Goal: Transaction & Acquisition: Purchase product/service

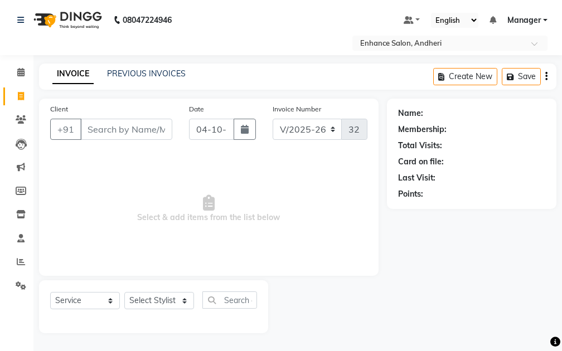
select select "7236"
select select "service"
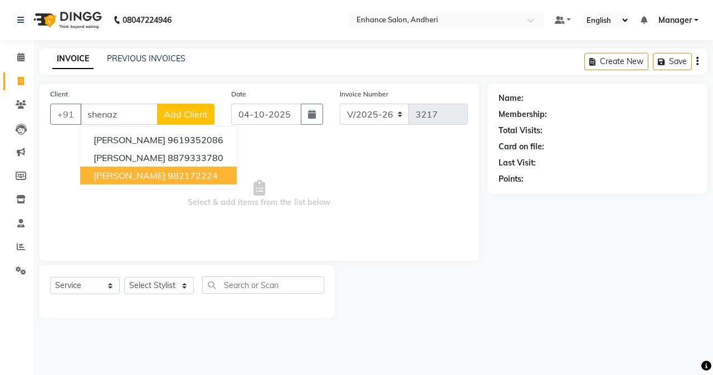
click at [168, 174] on ngb-highlight "982172224" at bounding box center [193, 175] width 50 height 11
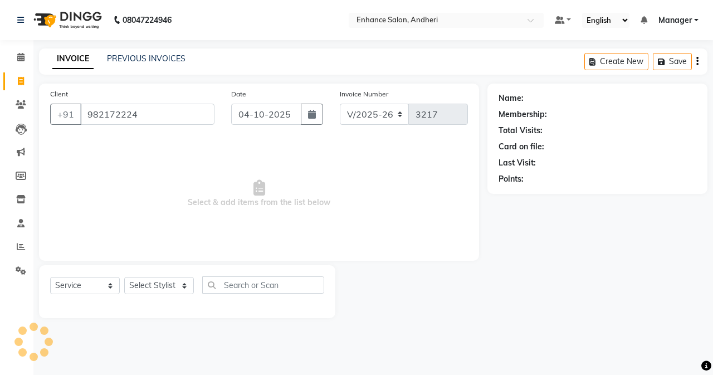
type input "982172224"
click at [174, 285] on select "Select Stylist Admin [PERSON_NAME] [PERSON_NAME] [PERSON_NAME] Manager [PERSON_…" at bounding box center [159, 285] width 70 height 17
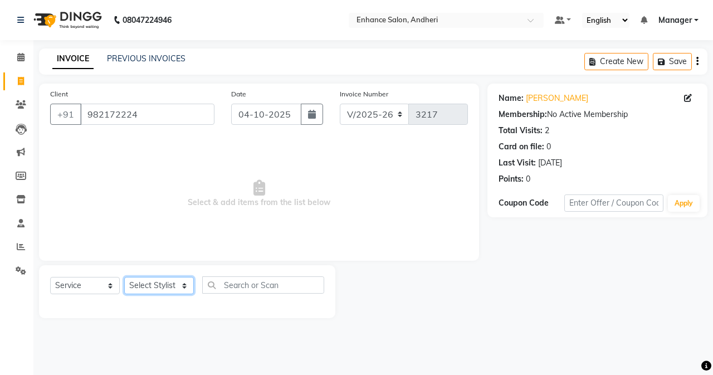
select select "61735"
click at [124, 277] on select "Select Stylist Admin [PERSON_NAME] [PERSON_NAME] [PERSON_NAME] Manager [PERSON_…" at bounding box center [159, 285] width 70 height 17
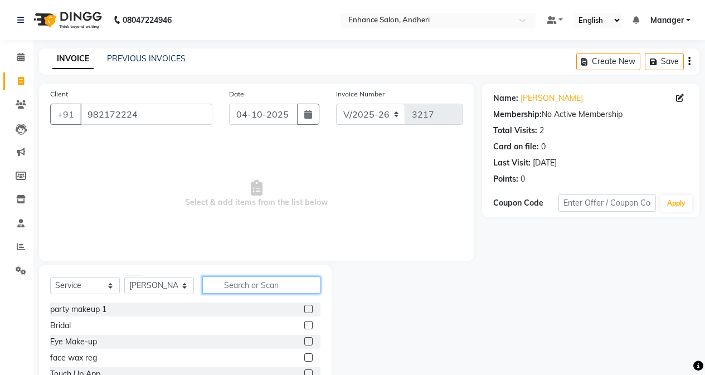
click at [252, 281] on input "text" at bounding box center [261, 284] width 118 height 17
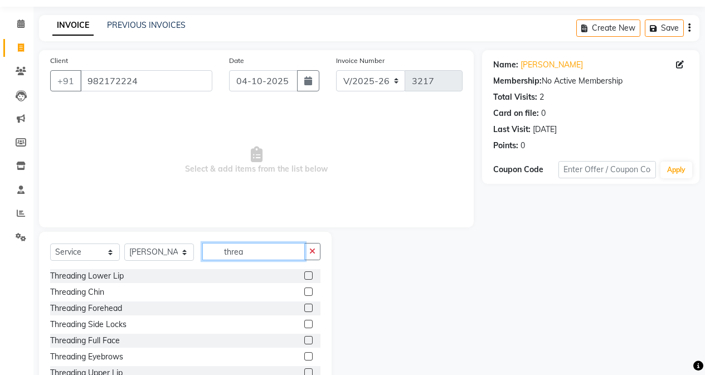
scroll to position [71, 0]
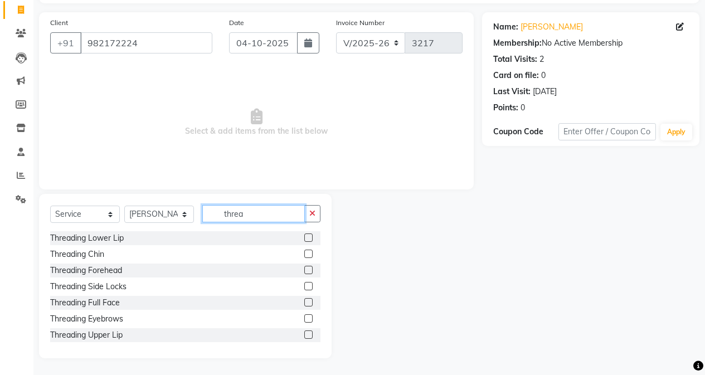
type input "threa"
click at [304, 321] on label at bounding box center [308, 318] width 8 height 8
click at [304, 321] on input "checkbox" at bounding box center [307, 318] width 7 height 7
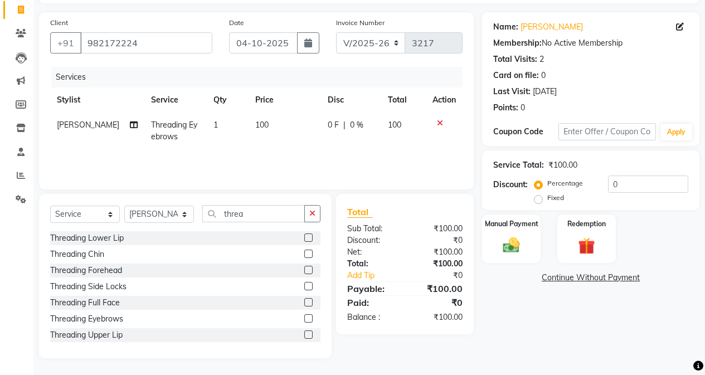
click at [304, 321] on label at bounding box center [308, 318] width 8 height 8
click at [304, 321] on input "checkbox" at bounding box center [307, 318] width 7 height 7
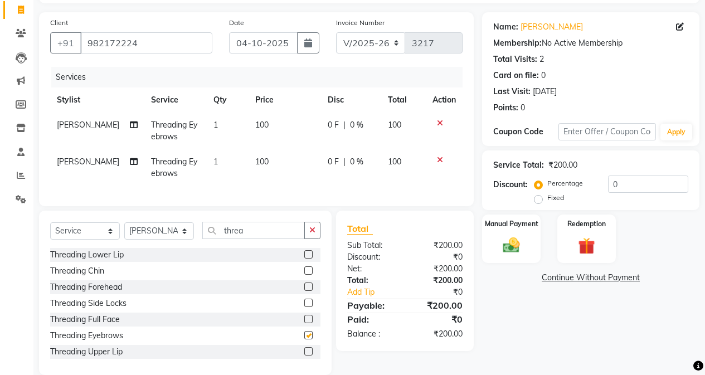
checkbox input "false"
click at [304, 350] on label at bounding box center [308, 349] width 8 height 8
click at [304, 350] on input "checkbox" at bounding box center [307, 350] width 7 height 7
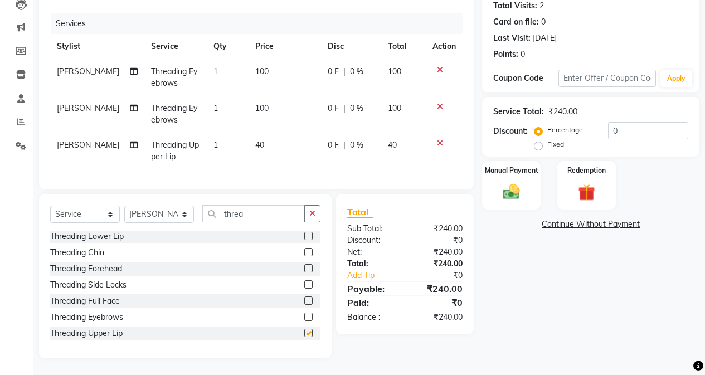
scroll to position [133, 0]
checkbox input "false"
click at [513, 186] on img at bounding box center [511, 192] width 28 height 20
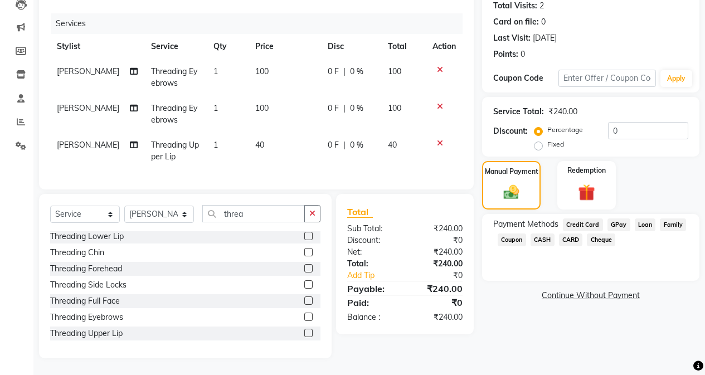
click at [547, 233] on span "CASH" at bounding box center [542, 239] width 24 height 13
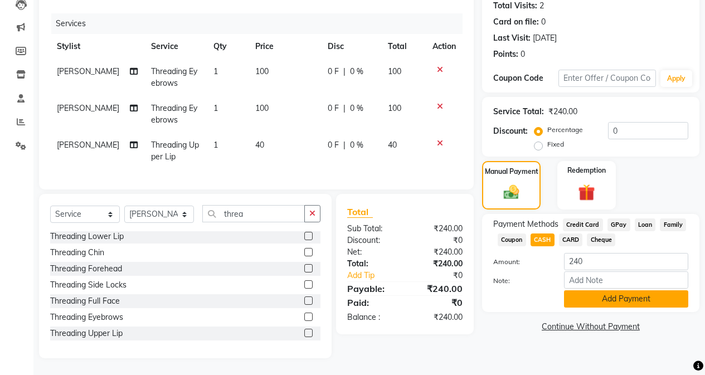
click at [561, 290] on button "Add Payment" at bounding box center [626, 298] width 124 height 17
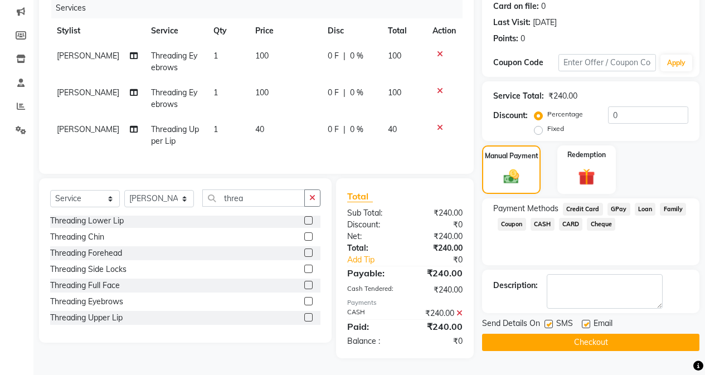
scroll to position [149, 0]
click at [561, 340] on button "Checkout" at bounding box center [590, 342] width 217 height 17
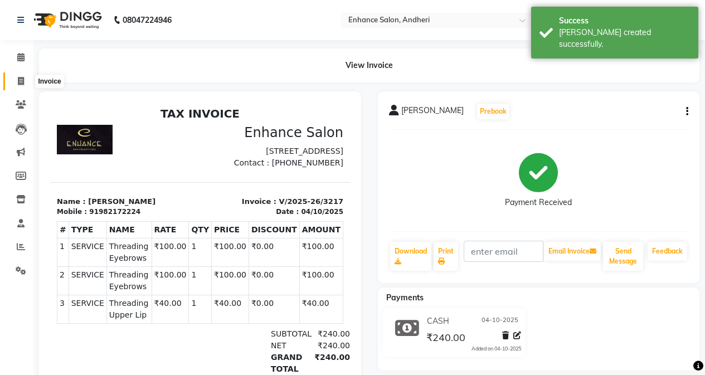
click at [22, 81] on icon at bounding box center [21, 81] width 6 height 8
select select "7236"
select select "service"
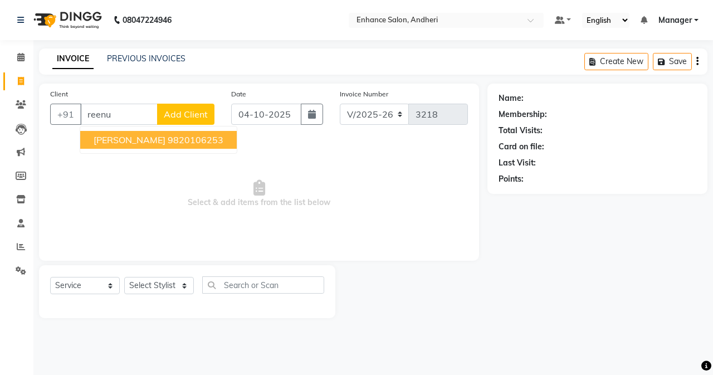
click at [164, 134] on button "[PERSON_NAME] 9820106253" at bounding box center [158, 140] width 157 height 18
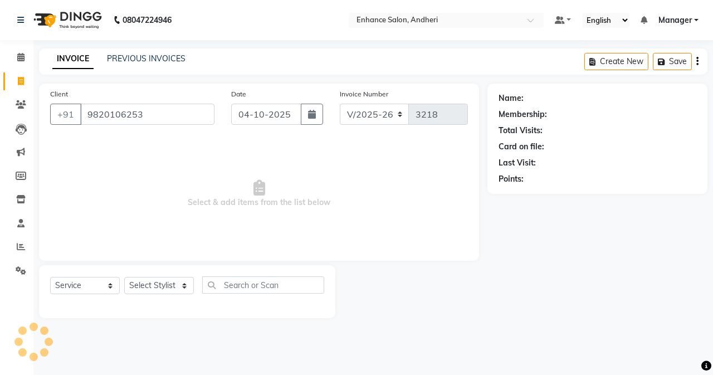
type input "9820106253"
select select "1: Object"
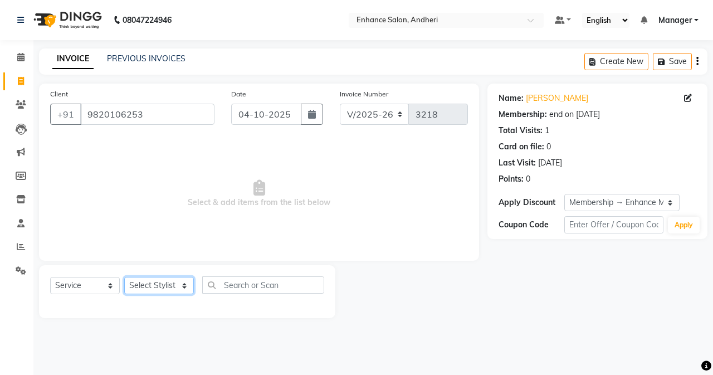
drag, startPoint x: 148, startPoint y: 286, endPoint x: 148, endPoint y: 277, distance: 8.9
click at [148, 286] on select "Select Stylist Admin [PERSON_NAME] [PERSON_NAME] [PERSON_NAME] Manager [PERSON_…" at bounding box center [159, 285] width 70 height 17
select select "61736"
click at [124, 277] on select "Select Stylist Admin [PERSON_NAME] [PERSON_NAME] [PERSON_NAME] Manager [PERSON_…" at bounding box center [159, 285] width 70 height 17
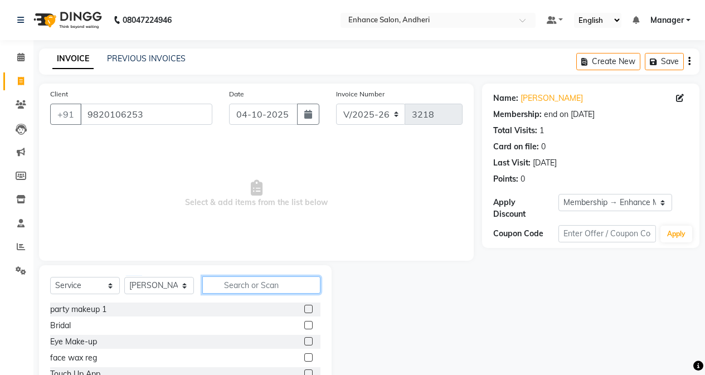
click at [224, 290] on input "text" at bounding box center [261, 284] width 118 height 17
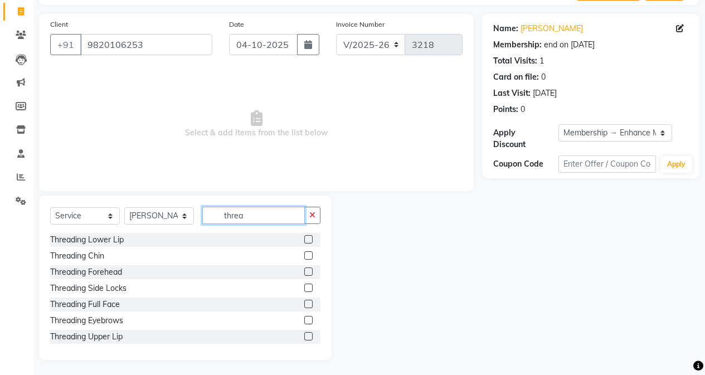
scroll to position [71, 0]
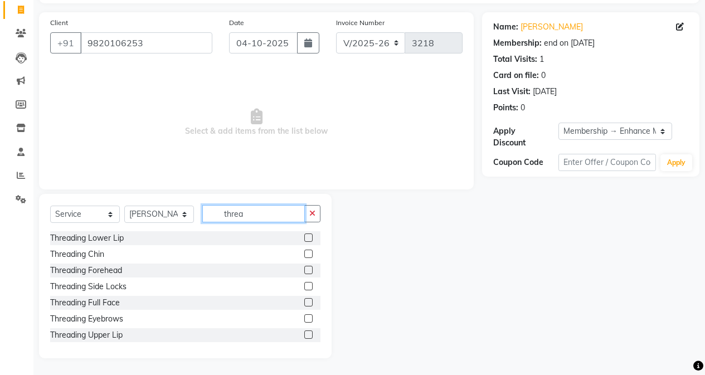
type input "threa"
click at [304, 317] on label at bounding box center [308, 318] width 8 height 8
click at [304, 317] on input "checkbox" at bounding box center [307, 318] width 7 height 7
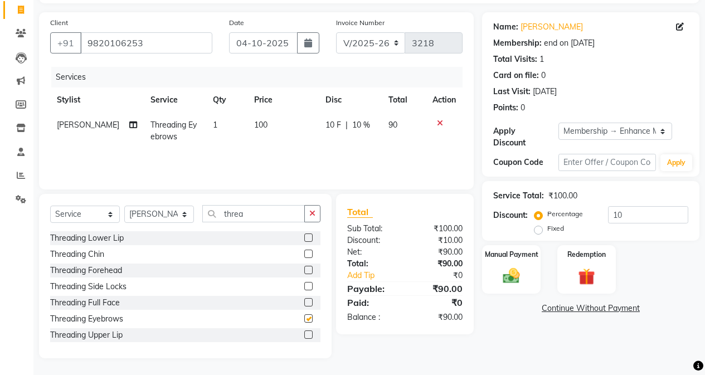
checkbox input "false"
click at [276, 216] on input "threa" at bounding box center [253, 213] width 103 height 17
type input "t"
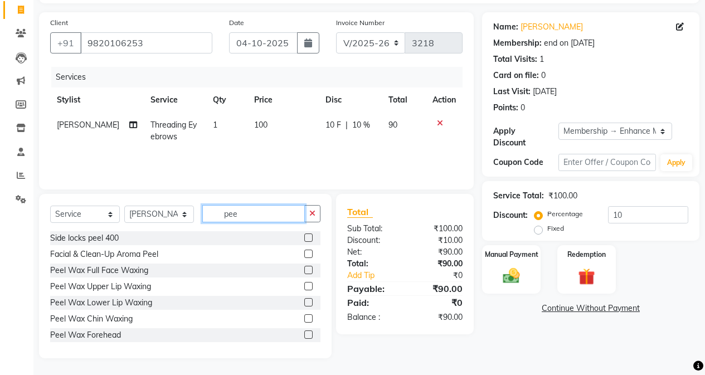
type input "pee"
click at [304, 286] on label at bounding box center [308, 286] width 8 height 8
click at [304, 286] on input "checkbox" at bounding box center [307, 286] width 7 height 7
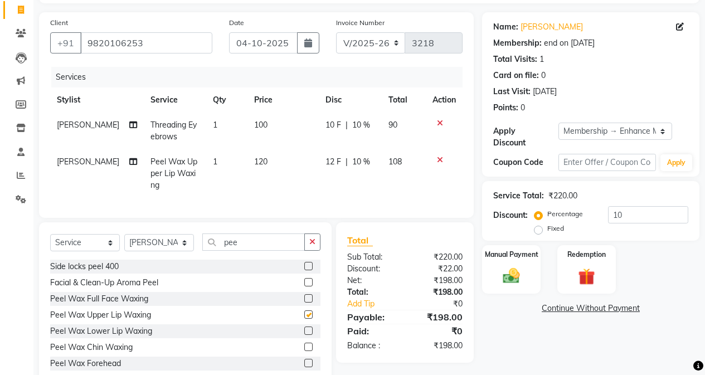
drag, startPoint x: 277, startPoint y: 146, endPoint x: 286, endPoint y: 166, distance: 21.7
click at [279, 152] on tbody "[PERSON_NAME] Threading Eyebrows 1 100 10 F | 10 % 90 [PERSON_NAME] Wax Upper L…" at bounding box center [256, 155] width 412 height 85
checkbox input "false"
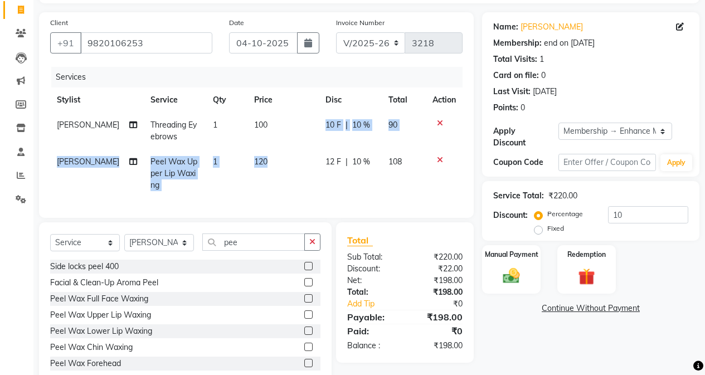
click at [287, 167] on td "120" at bounding box center [283, 173] width 72 height 48
select select "61736"
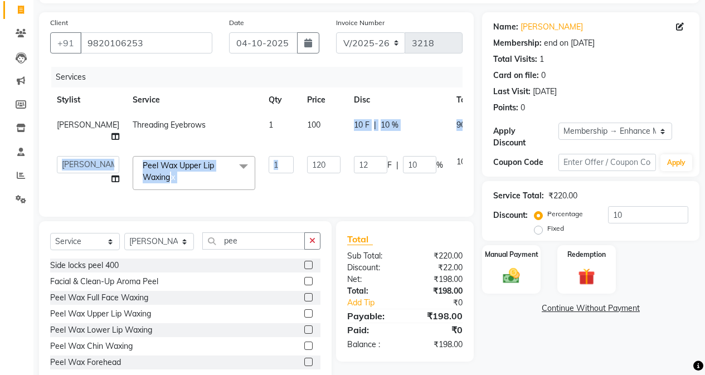
drag, startPoint x: 287, startPoint y: 167, endPoint x: 294, endPoint y: 173, distance: 9.1
click at [300, 172] on td "120" at bounding box center [323, 172] width 47 height 47
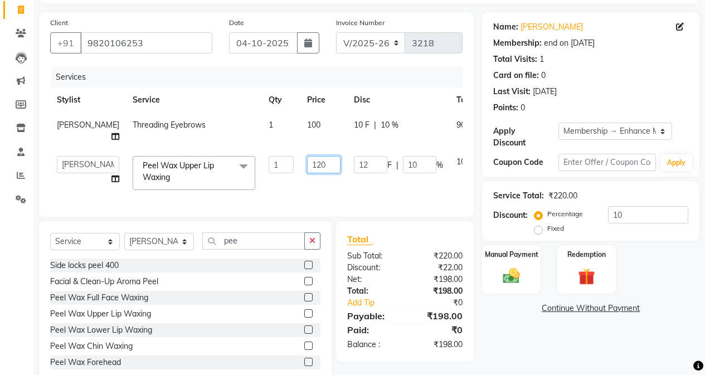
click at [307, 173] on input "120" at bounding box center [323, 164] width 33 height 17
type input "150"
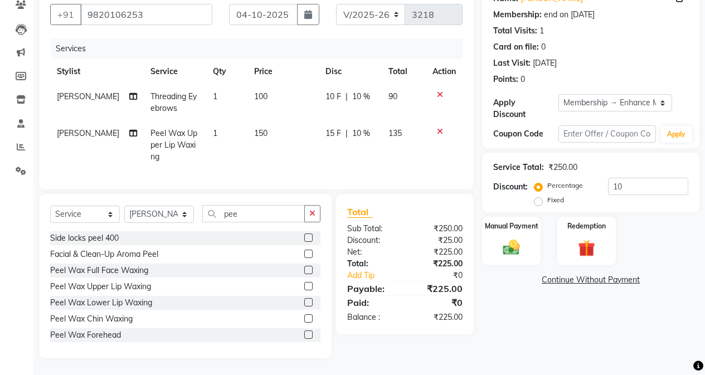
scroll to position [108, 0]
click at [507, 258] on div "Name: [PERSON_NAME] Membership: end on [DATE] Total Visits: 1 Card on file: 0 L…" at bounding box center [595, 171] width 226 height 374
click at [561, 178] on input "10" at bounding box center [648, 186] width 80 height 17
type input "1"
click at [528, 228] on div "Manual Payment" at bounding box center [511, 241] width 61 height 51
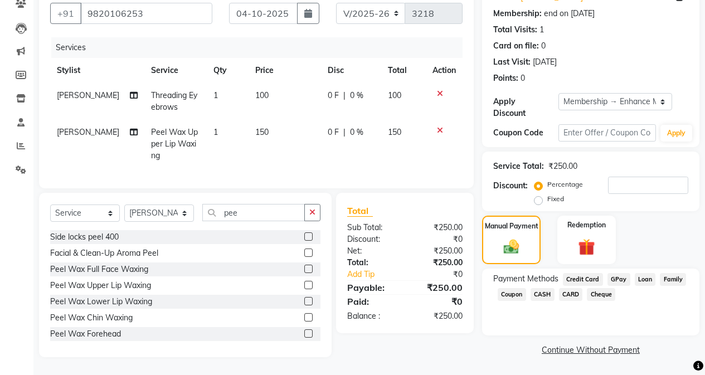
click at [561, 273] on span "GPay" at bounding box center [618, 279] width 23 height 13
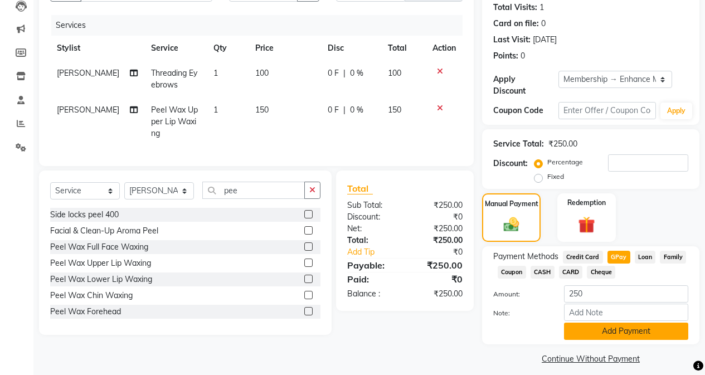
click at [561, 323] on button "Add Payment" at bounding box center [626, 331] width 124 height 17
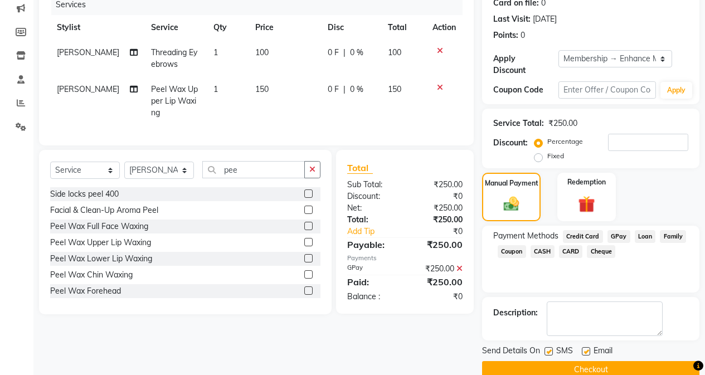
scroll to position [155, 0]
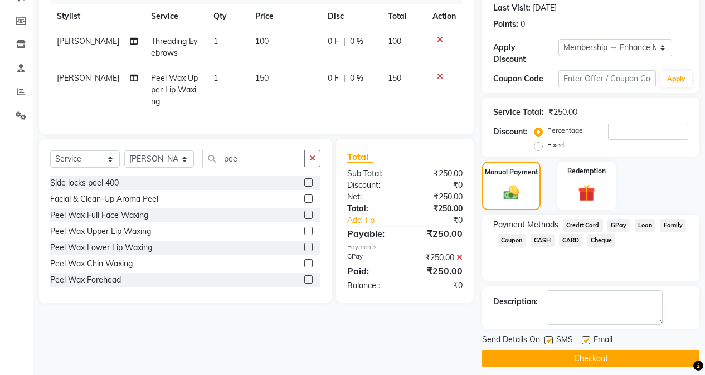
click at [561, 350] on button "Checkout" at bounding box center [590, 358] width 217 height 17
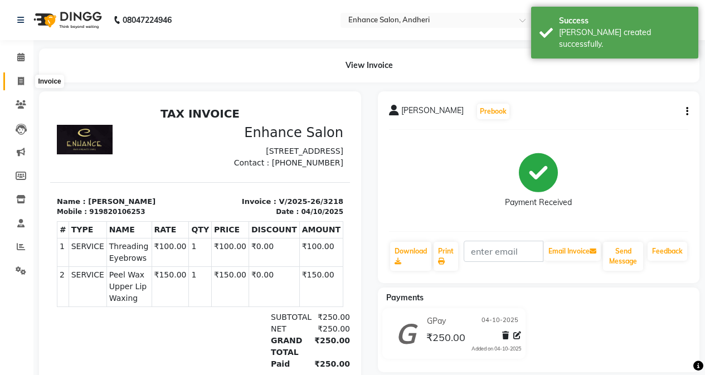
click at [16, 83] on span at bounding box center [21, 81] width 20 height 13
select select "service"
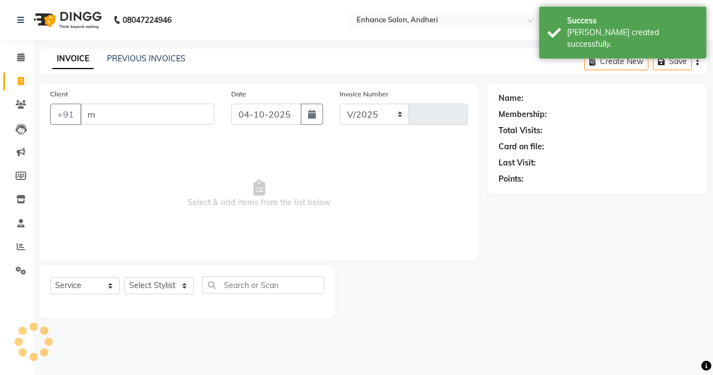
type input "ma"
select select "7236"
type input "3219"
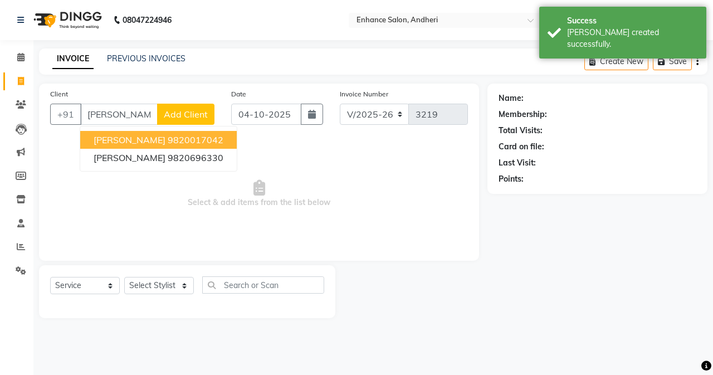
click at [125, 130] on ngb-typeahead-window "[PERSON_NAME] 9820017042 [PERSON_NAME] 9820696330" at bounding box center [159, 149] width 158 height 46
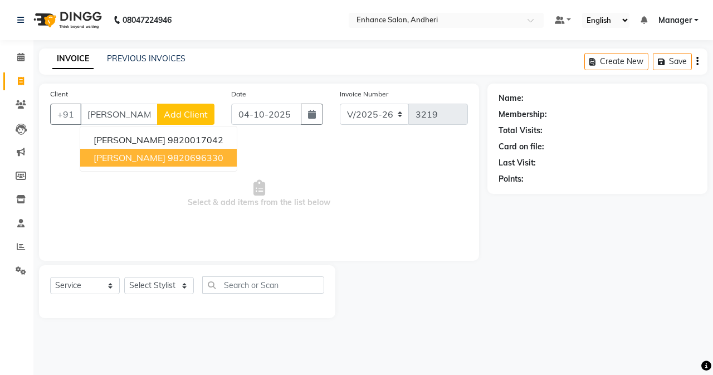
click at [149, 149] on button "[PERSON_NAME] 9820696330" at bounding box center [158, 158] width 157 height 18
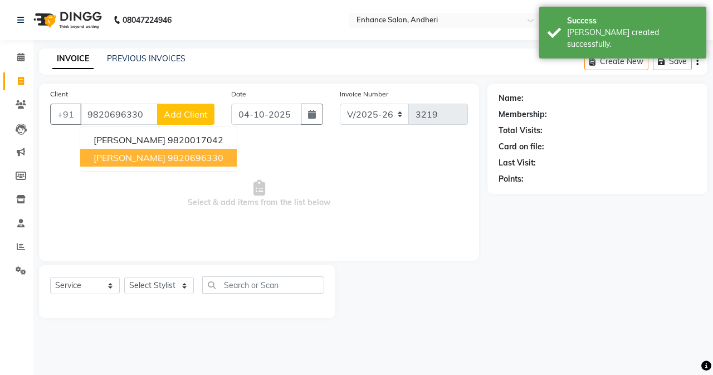
type input "9820696330"
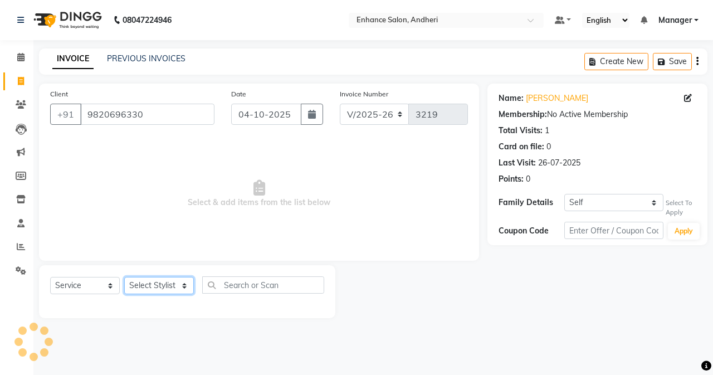
click at [157, 277] on select "Select Stylist Admin [PERSON_NAME] [PERSON_NAME] [PERSON_NAME] Manager [PERSON_…" at bounding box center [159, 285] width 70 height 17
select select "79056"
click at [124, 277] on select "Select Stylist Admin [PERSON_NAME] [PERSON_NAME] [PERSON_NAME] Manager [PERSON_…" at bounding box center [159, 285] width 70 height 17
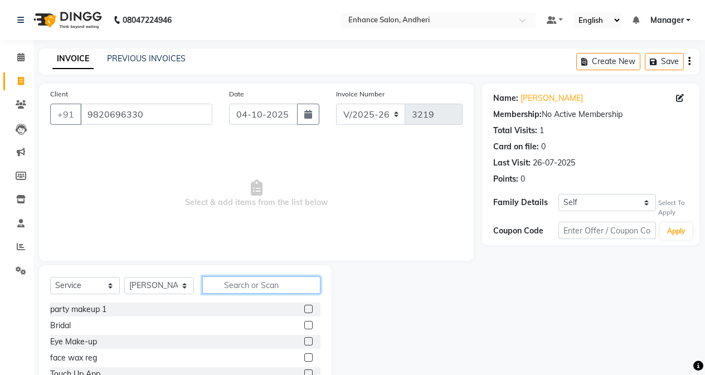
drag, startPoint x: 285, startPoint y: 287, endPoint x: 280, endPoint y: 286, distance: 5.7
click at [282, 287] on input "text" at bounding box center [261, 284] width 118 height 17
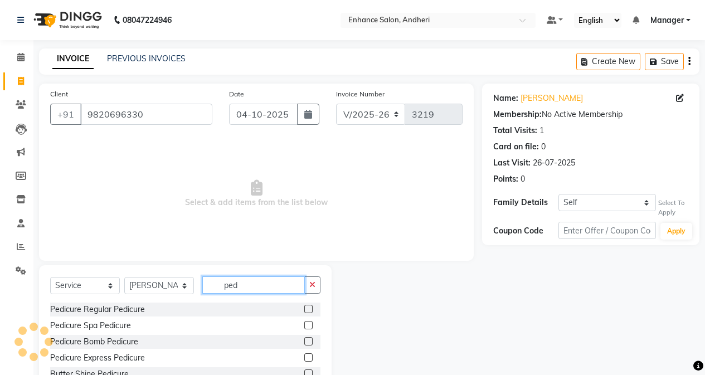
type input "ped"
click at [309, 308] on label at bounding box center [308, 309] width 8 height 8
click at [309, 308] on input "checkbox" at bounding box center [307, 309] width 7 height 7
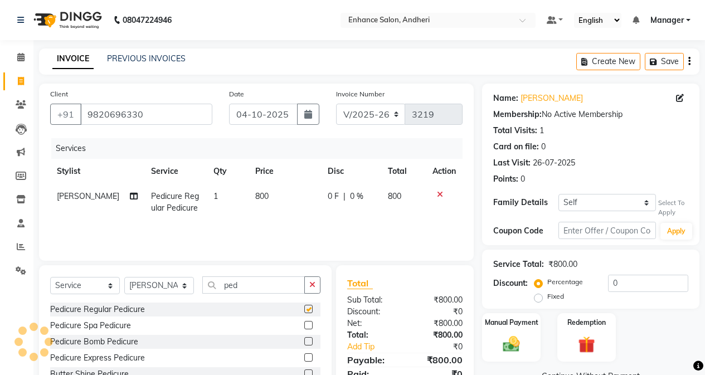
checkbox input "false"
click at [267, 290] on input "ped" at bounding box center [253, 284] width 103 height 17
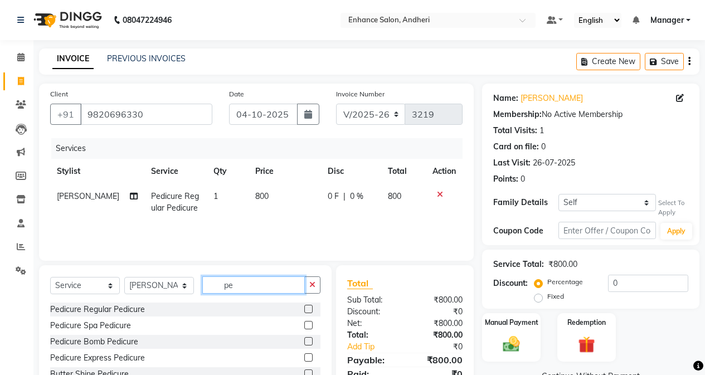
type input "p"
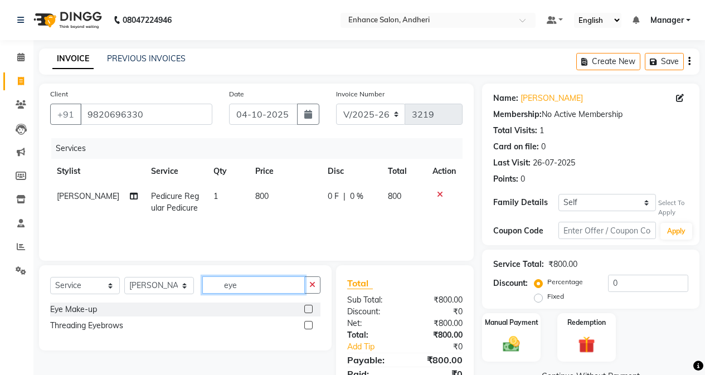
type input "eye"
click at [308, 324] on label at bounding box center [308, 325] width 8 height 8
click at [308, 324] on input "checkbox" at bounding box center [307, 325] width 7 height 7
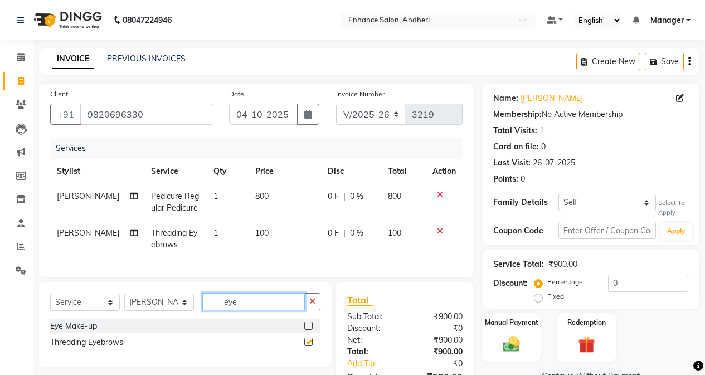
click at [261, 310] on input "eye" at bounding box center [253, 301] width 103 height 17
checkbox input "false"
type input "e"
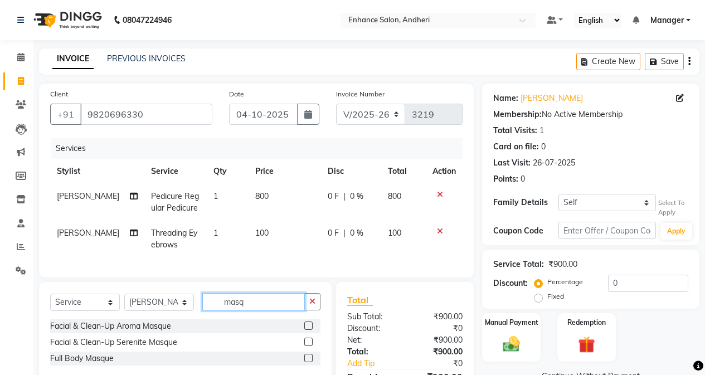
type input "masq"
click at [307, 330] on label at bounding box center [308, 325] width 8 height 8
click at [307, 330] on input "checkbox" at bounding box center [307, 326] width 7 height 7
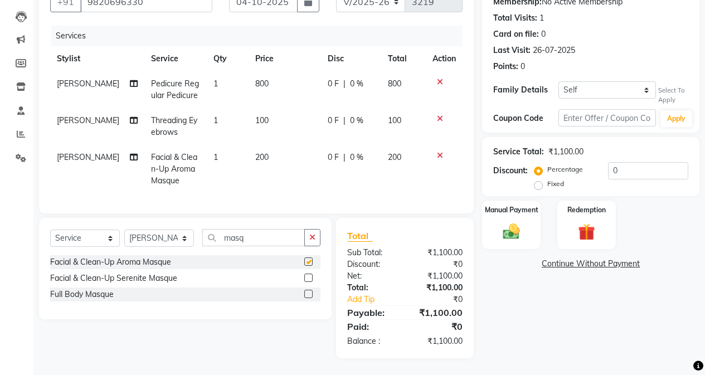
scroll to position [121, 0]
checkbox input "false"
click at [561, 163] on input "0" at bounding box center [648, 170] width 80 height 17
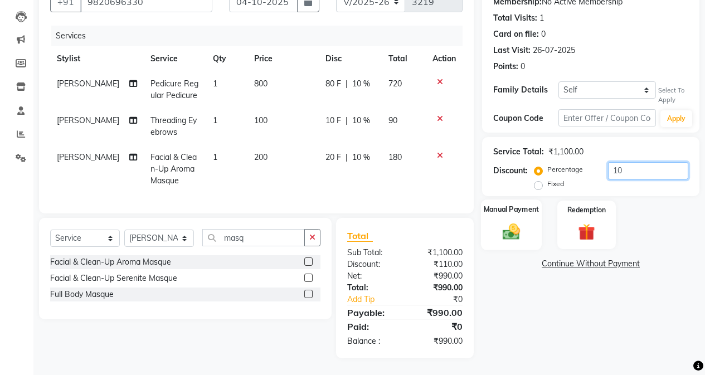
type input "10"
click at [518, 230] on img at bounding box center [511, 232] width 28 height 20
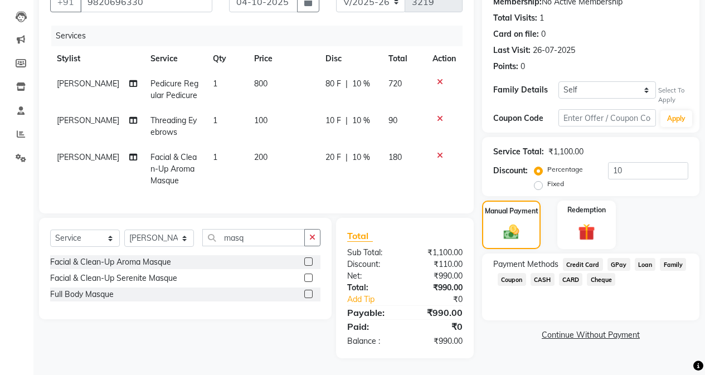
click at [561, 258] on span "GPay" at bounding box center [618, 264] width 23 height 13
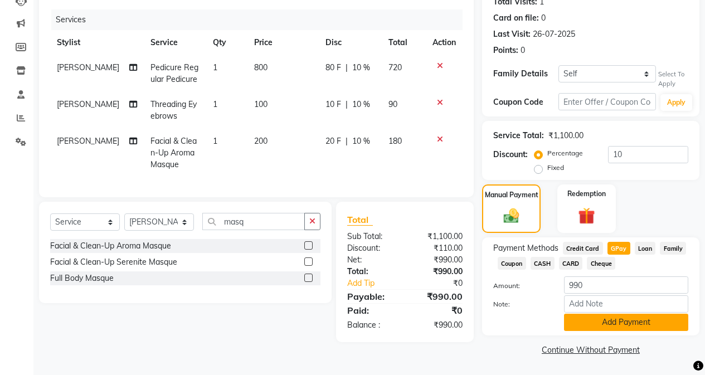
click at [561, 323] on button "Add Payment" at bounding box center [626, 322] width 124 height 17
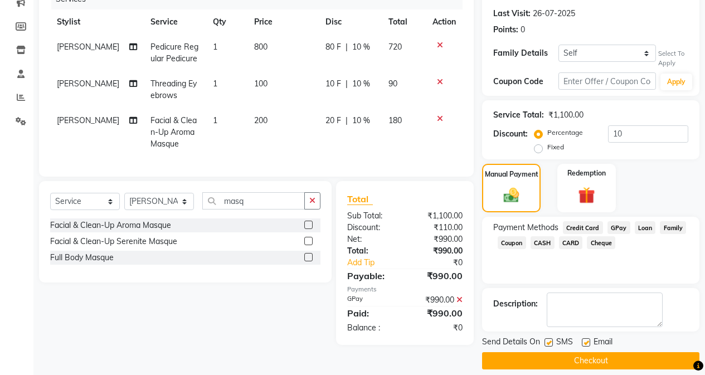
scroll to position [160, 0]
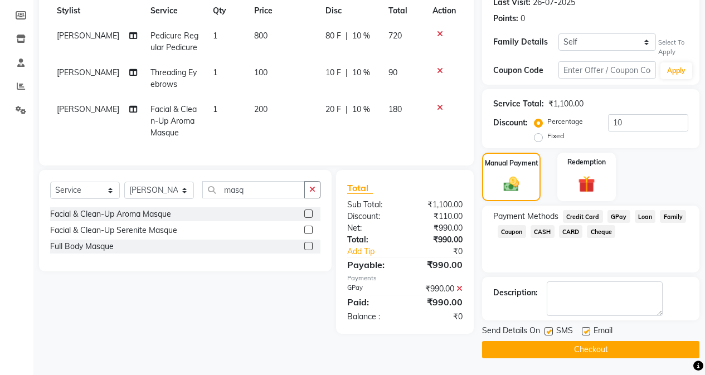
click at [561, 342] on button "Checkout" at bounding box center [590, 349] width 217 height 17
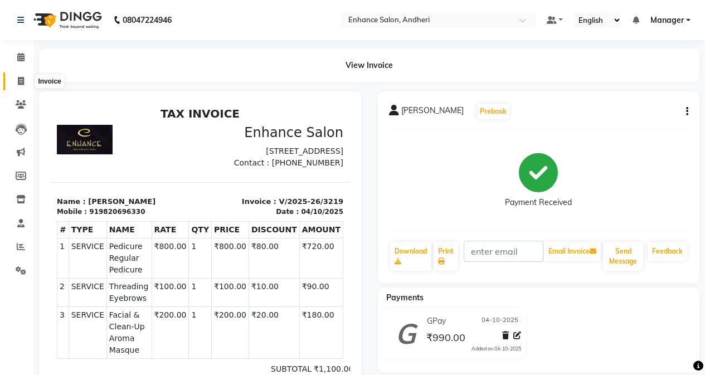
click at [23, 86] on span at bounding box center [21, 81] width 20 height 13
select select "service"
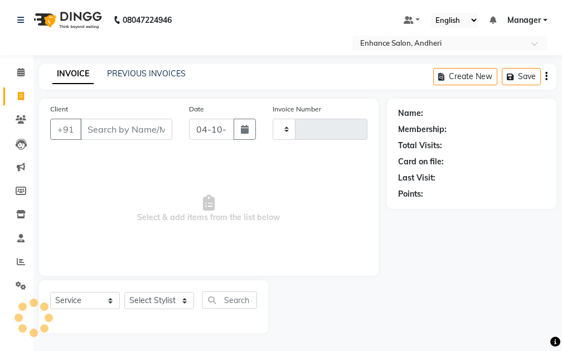
type input "3220"
select select "7236"
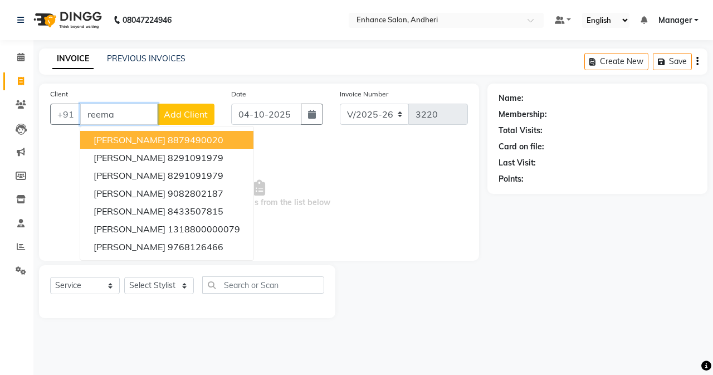
click at [168, 137] on ngb-highlight "8879490020" at bounding box center [196, 139] width 56 height 11
type input "8879490020"
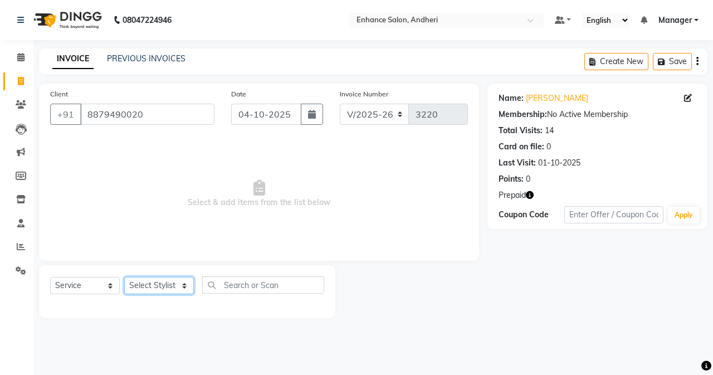
click at [165, 284] on select "Select Stylist Admin [PERSON_NAME] [PERSON_NAME] [PERSON_NAME] Manager [PERSON_…" at bounding box center [159, 285] width 70 height 17
select select "61733"
click at [124, 277] on select "Select Stylist Admin [PERSON_NAME] [PERSON_NAME] [PERSON_NAME] Manager [PERSON_…" at bounding box center [159, 285] width 70 height 17
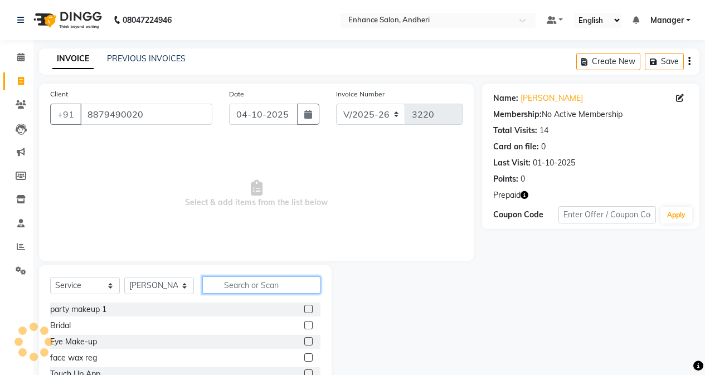
click at [231, 285] on input "text" at bounding box center [261, 284] width 118 height 17
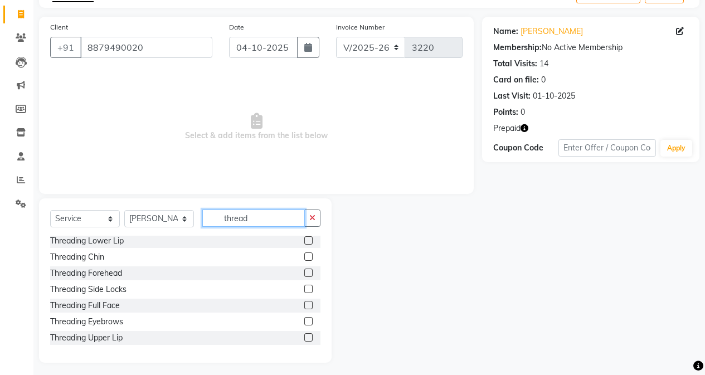
scroll to position [71, 0]
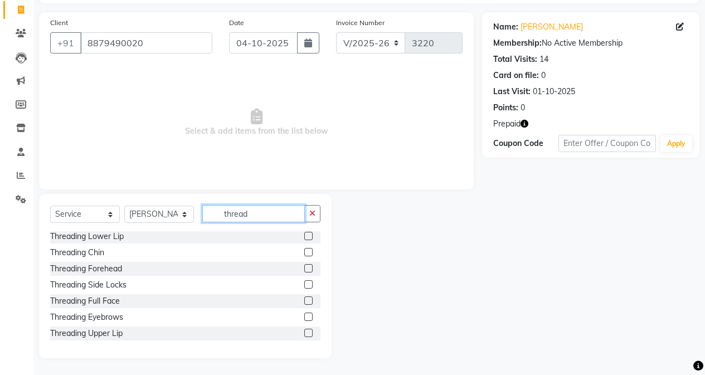
type input "thread"
click at [304, 333] on label at bounding box center [308, 333] width 8 height 8
click at [304, 333] on input "checkbox" at bounding box center [307, 333] width 7 height 7
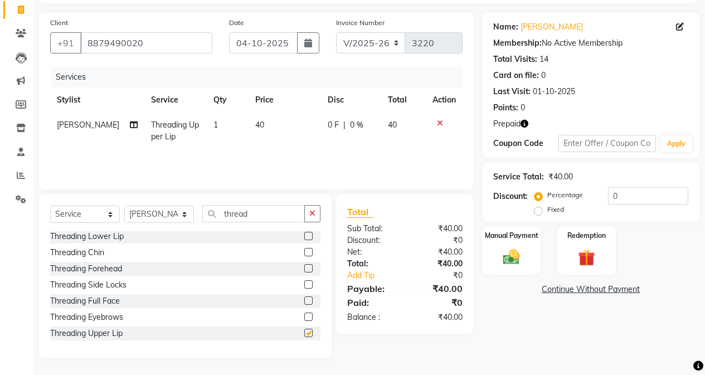
checkbox input "false"
click at [304, 315] on label at bounding box center [308, 317] width 8 height 8
click at [304, 315] on input "checkbox" at bounding box center [307, 317] width 7 height 7
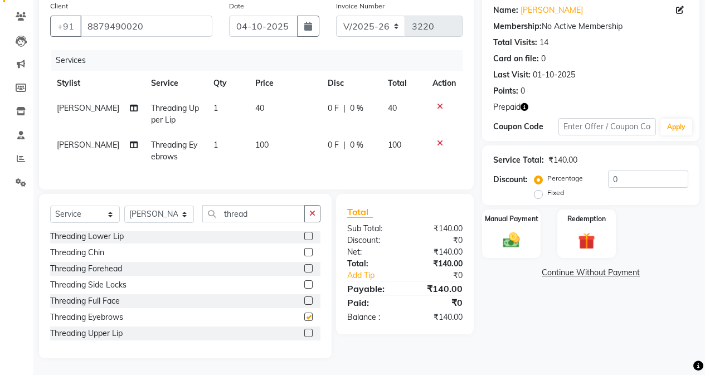
scroll to position [96, 0]
checkbox input "false"
click at [561, 230] on img at bounding box center [586, 241] width 28 height 22
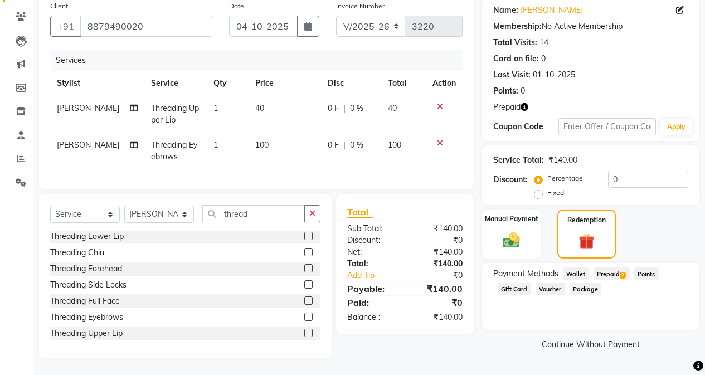
click at [561, 267] on span "Prepaid 2" at bounding box center [611, 273] width 36 height 13
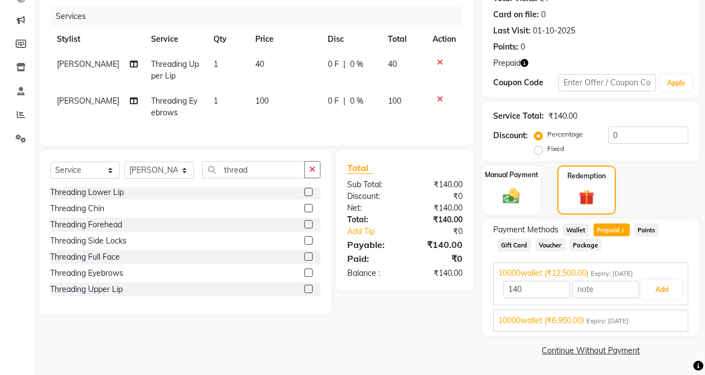
scroll to position [133, 0]
click at [561, 324] on span "10000wallet (₹6,950.00)" at bounding box center [541, 320] width 86 height 12
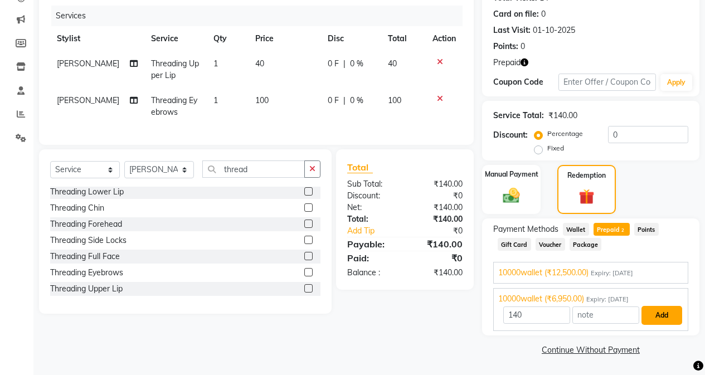
click at [561, 321] on button "Add" at bounding box center [661, 315] width 41 height 19
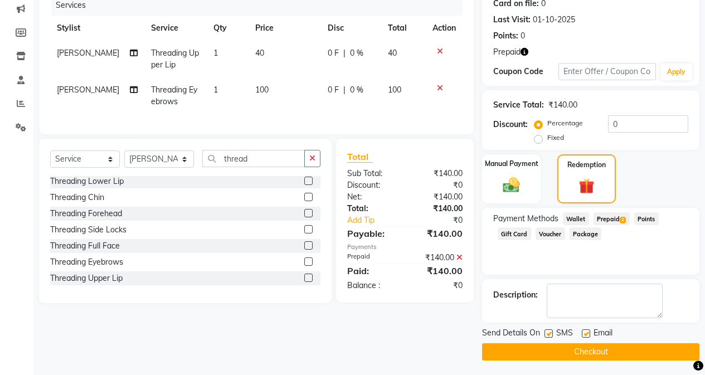
scroll to position [145, 0]
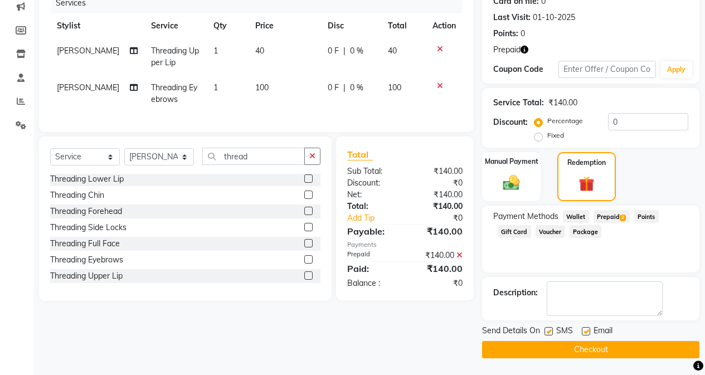
drag, startPoint x: 627, startPoint y: 348, endPoint x: 626, endPoint y: 341, distance: 6.8
click at [561, 348] on button "Checkout" at bounding box center [590, 349] width 217 height 17
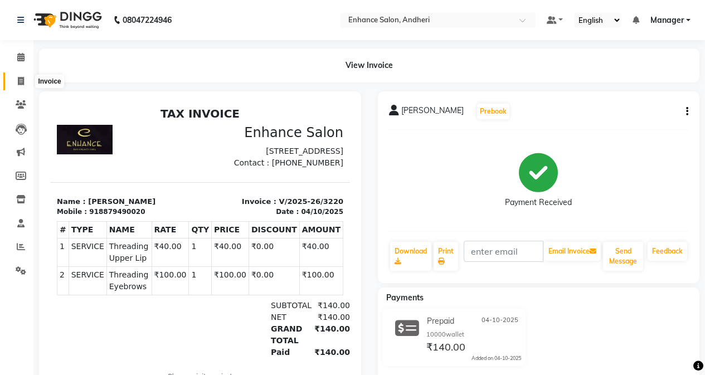
click at [19, 84] on icon at bounding box center [21, 81] width 6 height 8
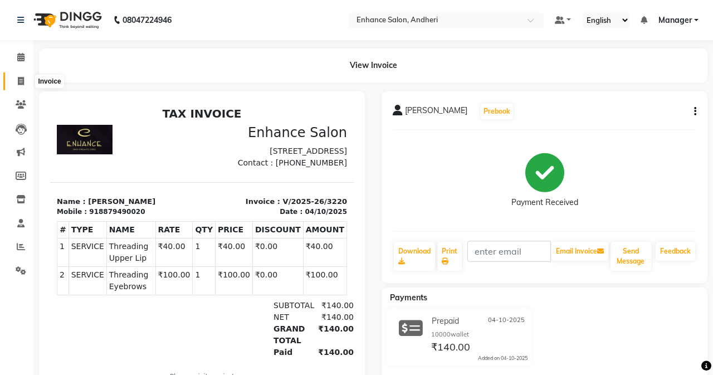
select select "service"
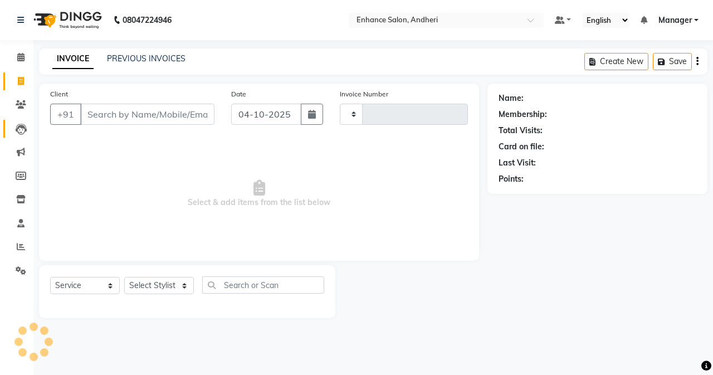
type input "3221"
select select "7236"
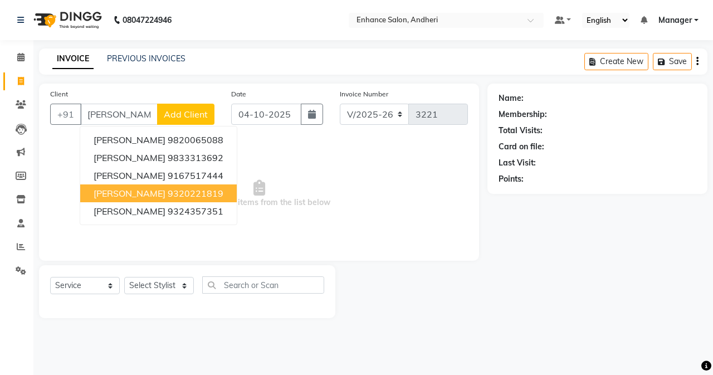
click at [135, 199] on button "[PERSON_NAME] 9320221819" at bounding box center [158, 193] width 157 height 18
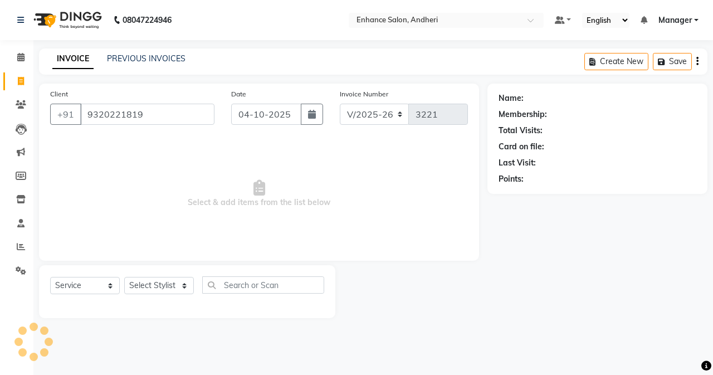
type input "9320221819"
click at [141, 290] on select "Select Stylist Admin [PERSON_NAME] [PERSON_NAME] [PERSON_NAME] Manager [PERSON_…" at bounding box center [159, 285] width 70 height 17
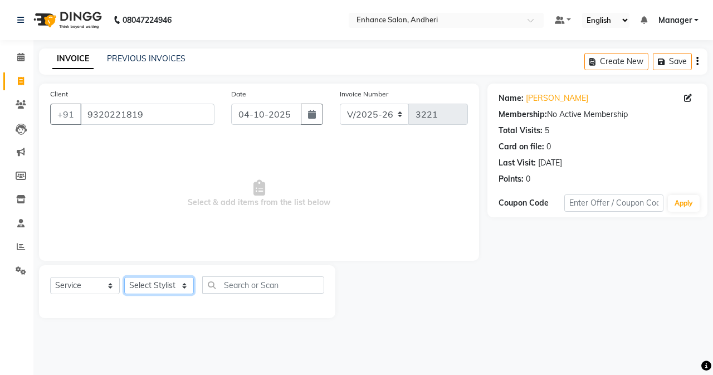
select select "61731"
click at [124, 277] on select "Select Stylist Admin [PERSON_NAME] [PERSON_NAME] [PERSON_NAME] Manager [PERSON_…" at bounding box center [159, 285] width 70 height 17
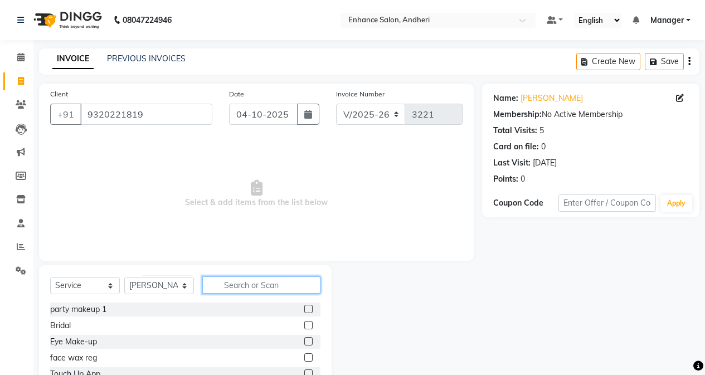
click at [260, 286] on input "text" at bounding box center [261, 284] width 118 height 17
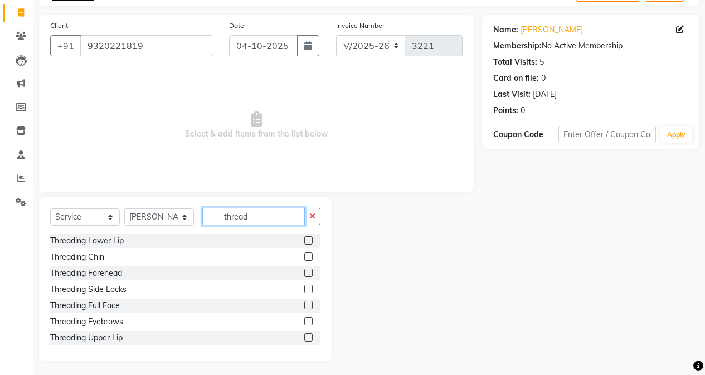
scroll to position [71, 0]
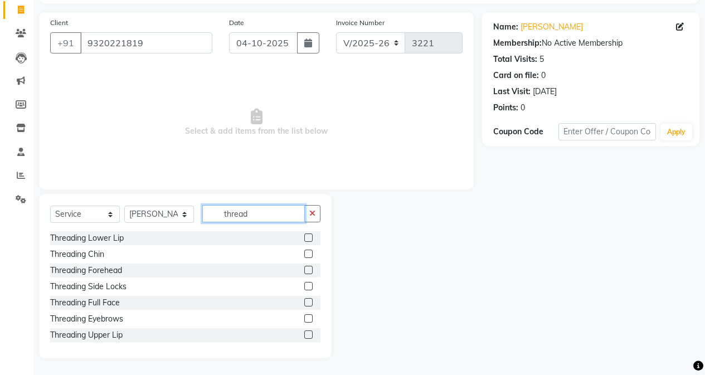
type input "thread"
click at [304, 319] on label at bounding box center [308, 318] width 8 height 8
click at [304, 319] on input "checkbox" at bounding box center [307, 318] width 7 height 7
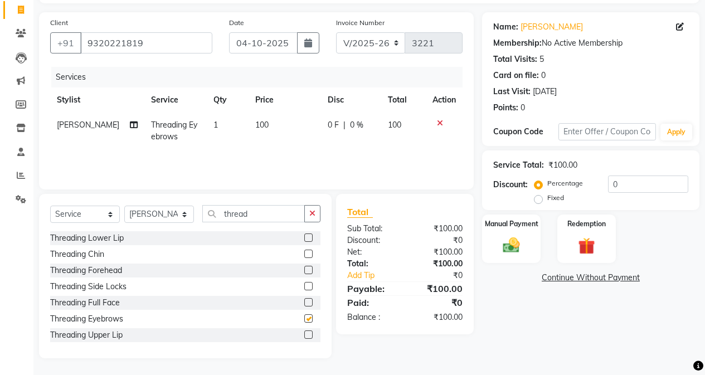
scroll to position [2, 0]
checkbox input "false"
click at [304, 330] on label at bounding box center [308, 333] width 8 height 8
click at [304, 330] on input "checkbox" at bounding box center [307, 333] width 7 height 7
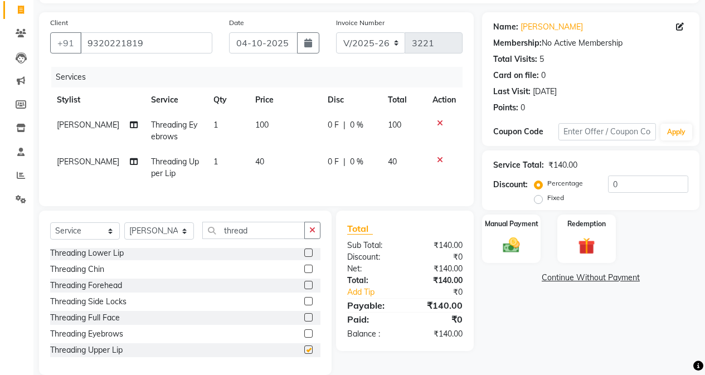
scroll to position [96, 0]
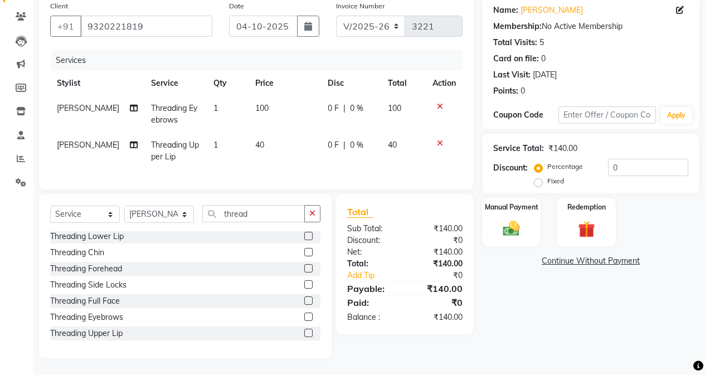
checkbox input "false"
click at [304, 271] on label at bounding box center [308, 268] width 8 height 8
click at [304, 271] on input "checkbox" at bounding box center [307, 268] width 7 height 7
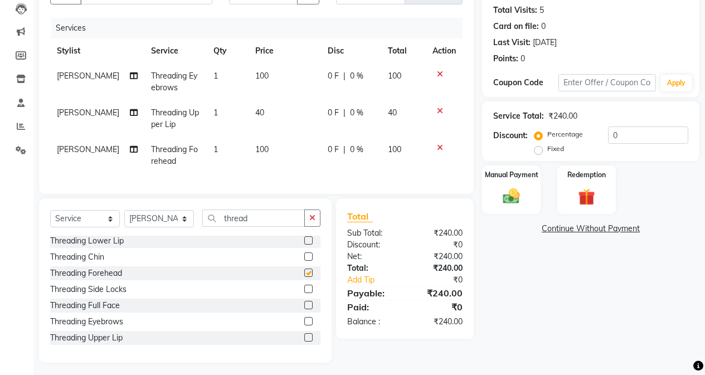
scroll to position [133, 0]
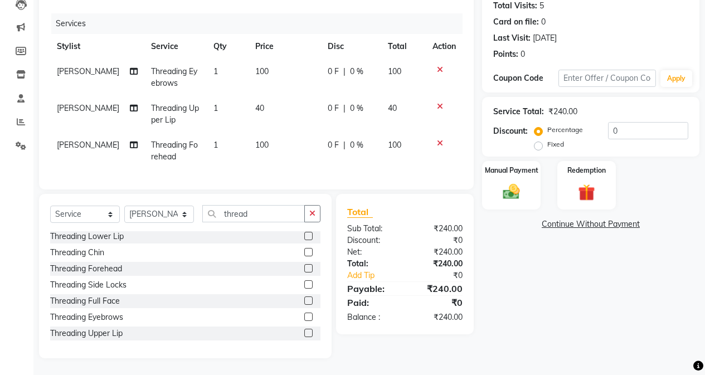
checkbox input "false"
click at [519, 188] on img at bounding box center [511, 192] width 28 height 20
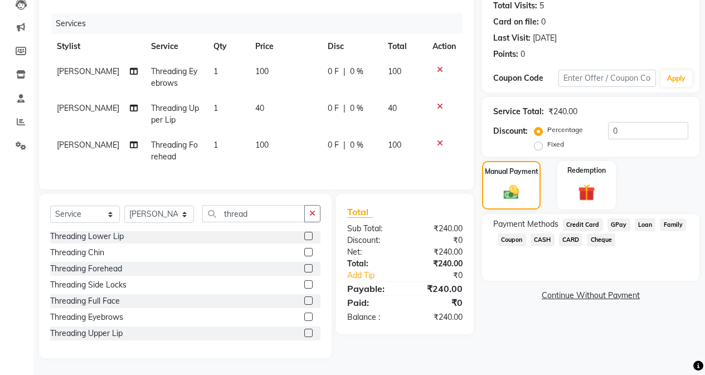
click at [548, 233] on span "CASH" at bounding box center [542, 239] width 24 height 13
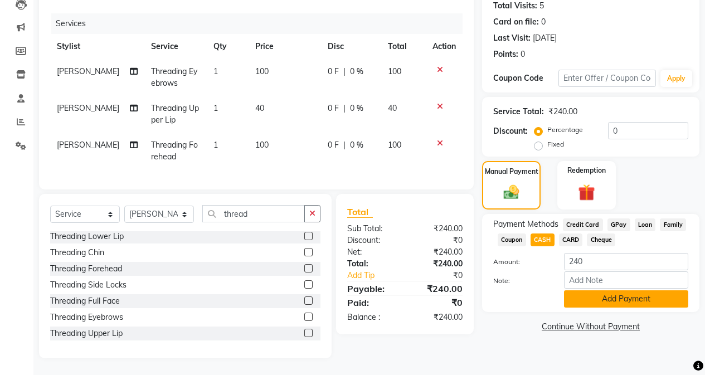
drag, startPoint x: 567, startPoint y: 281, endPoint x: 568, endPoint y: 291, distance: 10.1
click at [561, 282] on div "Amount: 240 Note: Add Payment" at bounding box center [590, 280] width 195 height 55
click at [561, 290] on button "Add Payment" at bounding box center [626, 298] width 124 height 17
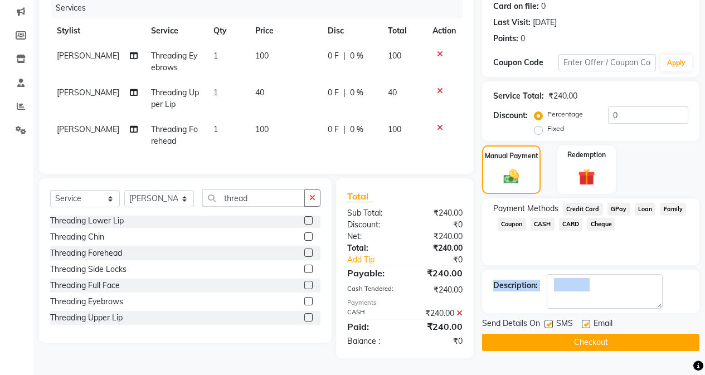
click at [549, 334] on button "Checkout" at bounding box center [590, 342] width 217 height 17
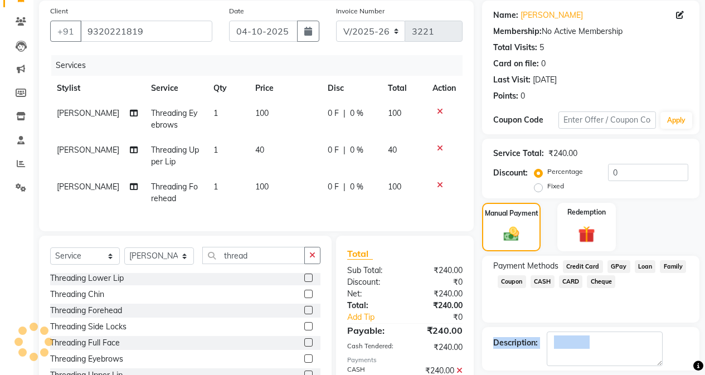
scroll to position [0, 0]
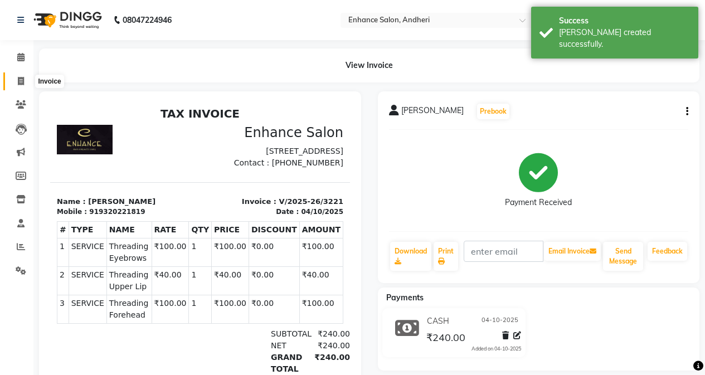
click at [18, 81] on icon at bounding box center [21, 81] width 6 height 8
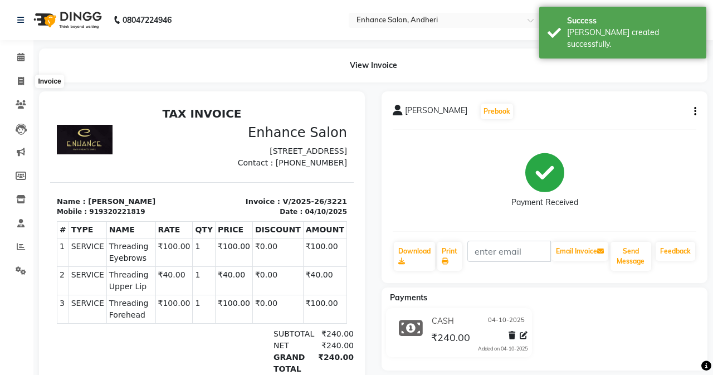
select select "7236"
select select "service"
